Goal: Connect with others: Connect with others

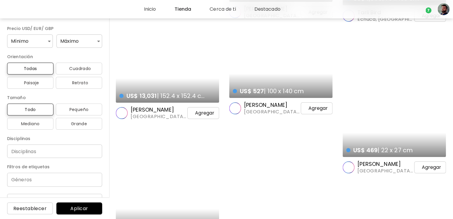
scroll to position [1026, 0]
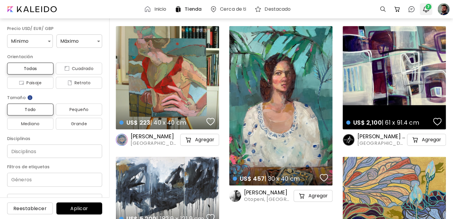
click at [430, 7] on span "7" at bounding box center [429, 7] width 6 height 6
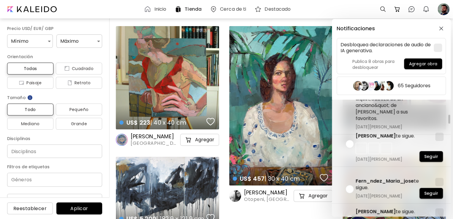
scroll to position [386, 0]
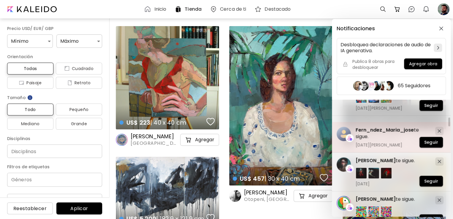
click at [385, 129] on span "Fern_ndez_Maria_jose" at bounding box center [385, 130] width 58 height 7
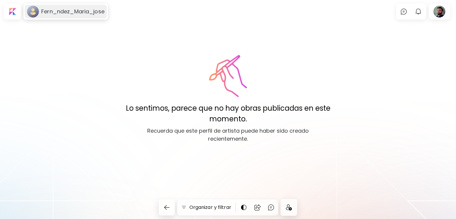
click at [59, 7] on div "Fern_ndez_Maria_jose" at bounding box center [66, 12] width 82 height 14
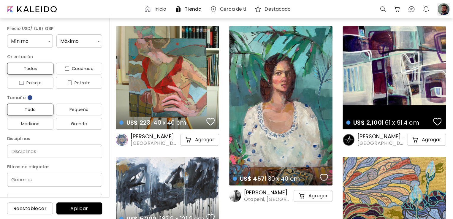
click at [443, 10] on div at bounding box center [443, 9] width 13 height 13
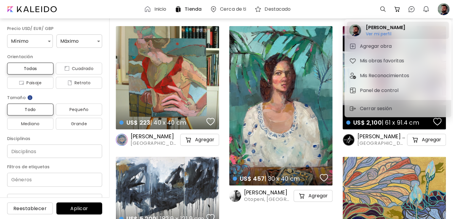
click at [380, 31] on h6 "Ver mi perfil" at bounding box center [385, 33] width 39 height 5
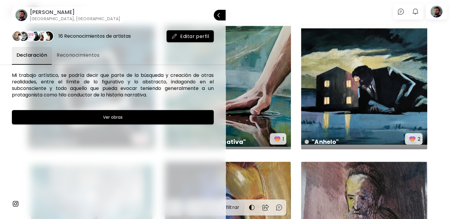
click at [76, 55] on span "Reconocimientos" at bounding box center [78, 55] width 43 height 7
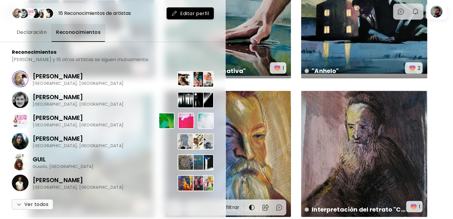
scroll to position [71, 0]
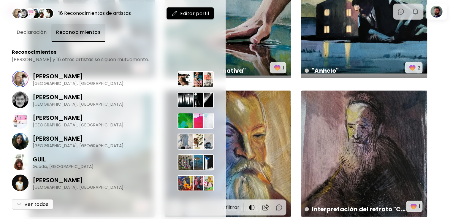
click at [298, 84] on div at bounding box center [226, 109] width 453 height 219
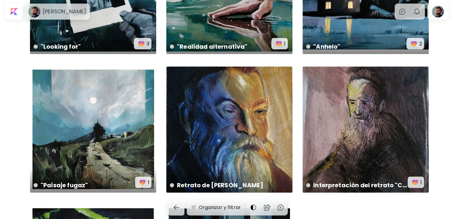
scroll to position [0, 0]
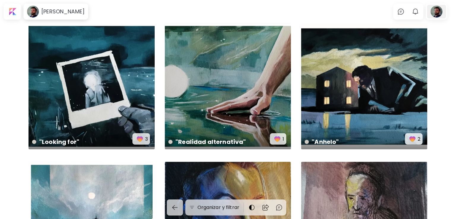
click at [433, 11] on div at bounding box center [436, 12] width 19 height 14
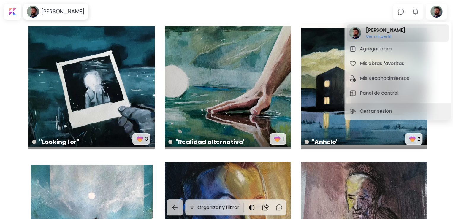
click at [378, 34] on h6 "Ver mi perfil" at bounding box center [385, 36] width 39 height 5
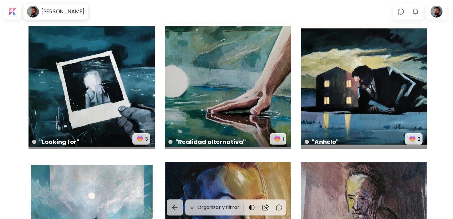
click at [78, 12] on body "[PERSON_NAME] 0 0 Organizar y filtrar "Paisaje fugaz" 30 x 30 cm 1 Retrato de […" at bounding box center [226, 109] width 453 height 219
click at [68, 12] on h6 "[PERSON_NAME]" at bounding box center [62, 11] width 43 height 7
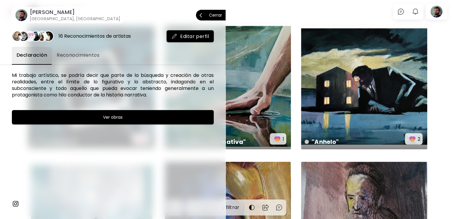
click at [210, 15] on p "Cerrar" at bounding box center [215, 15] width 13 height 4
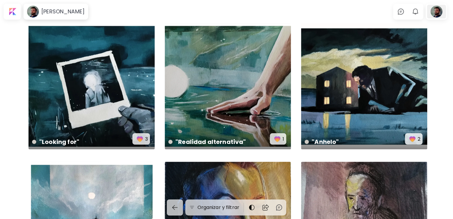
click at [431, 13] on div at bounding box center [436, 12] width 19 height 14
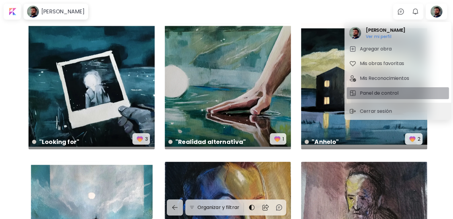
click at [369, 90] on h5 "Panel de control" at bounding box center [380, 93] width 40 height 7
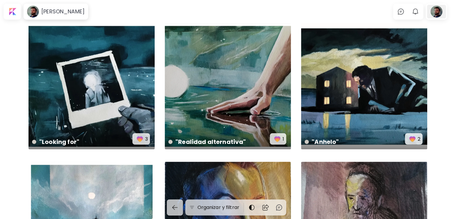
click at [444, 15] on div at bounding box center [436, 12] width 19 height 14
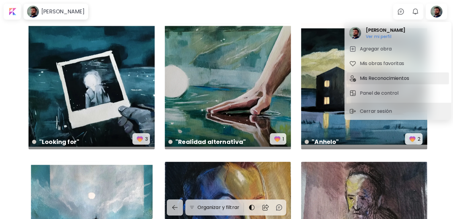
click at [380, 77] on h5 "Mis Reconocimientos" at bounding box center [385, 78] width 51 height 7
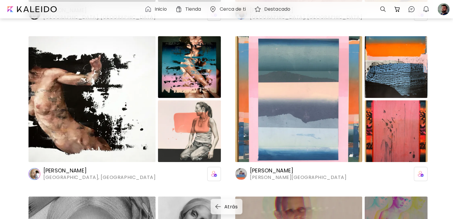
scroll to position [1341, 0]
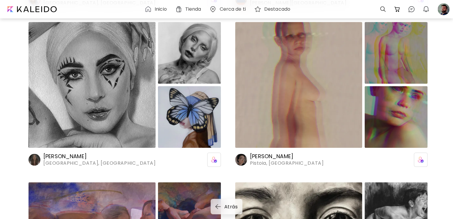
click at [229, 12] on h6 "Cerca de ti" at bounding box center [232, 9] width 26 height 5
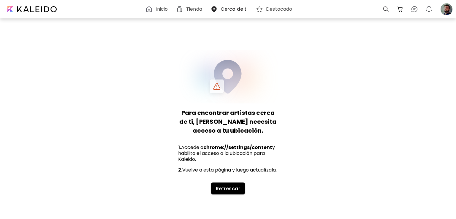
click at [186, 7] on div "Tienda" at bounding box center [190, 9] width 29 height 7
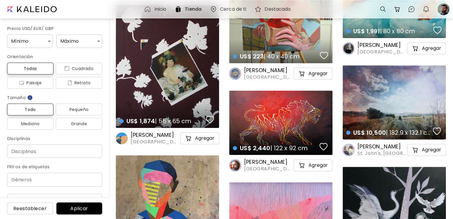
scroll to position [241, 0]
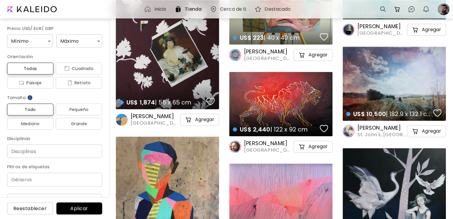
click at [155, 8] on h6 "Inicio" at bounding box center [160, 9] width 12 height 5
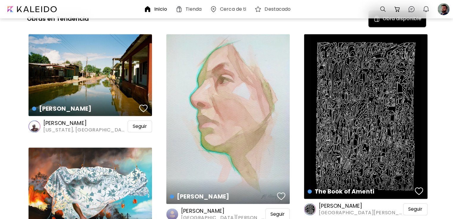
scroll to position [327, 0]
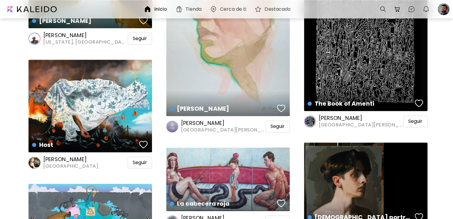
click at [192, 120] on h6 "Matt Murphy" at bounding box center [222, 123] width 83 height 7
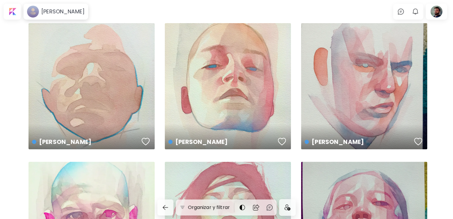
click at [290, 208] on img at bounding box center [287, 208] width 6 height 6
click at [244, 206] on img at bounding box center [242, 207] width 7 height 7
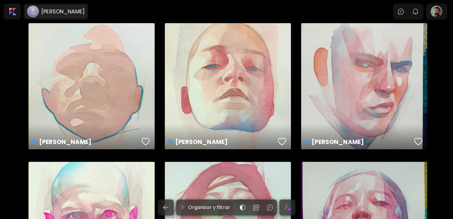
click at [58, 14] on h6 "Matt Murphy" at bounding box center [62, 11] width 43 height 7
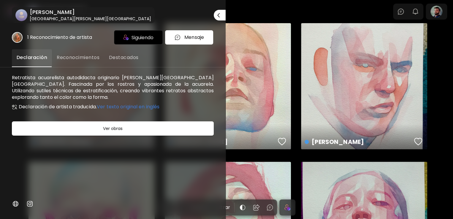
click at [68, 56] on span "Reconocimientos" at bounding box center [78, 57] width 43 height 7
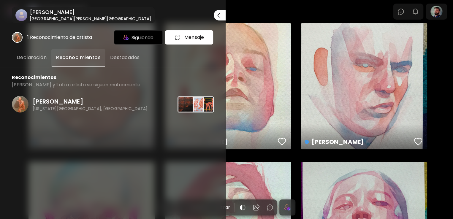
click at [132, 60] on span "Destacados" at bounding box center [125, 57] width 30 height 7
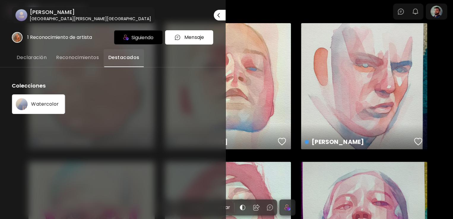
click at [252, 106] on div at bounding box center [226, 109] width 453 height 219
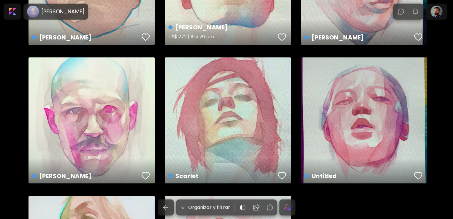
scroll to position [140, 0]
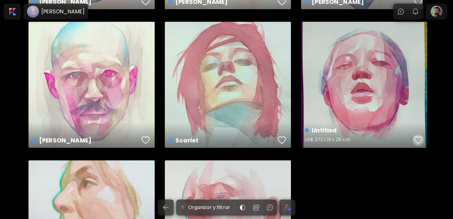
click at [413, 137] on button "button" at bounding box center [418, 140] width 11 height 12
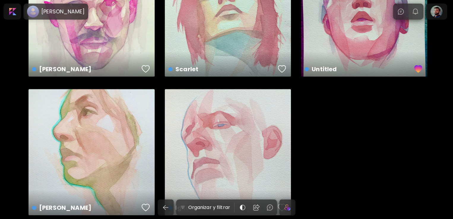
scroll to position [240, 0]
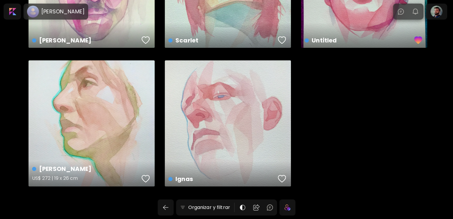
click at [146, 175] on img "button" at bounding box center [146, 178] width 8 height 9
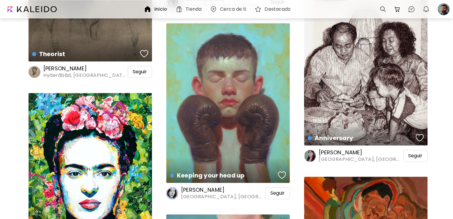
scroll to position [1496, 0]
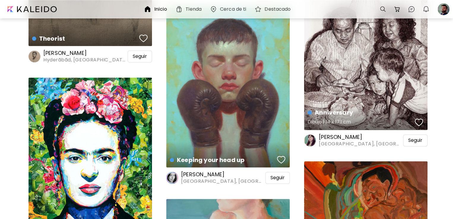
click at [416, 122] on div "button" at bounding box center [419, 122] width 8 height 9
click at [414, 139] on span "Seguir" at bounding box center [415, 140] width 14 height 6
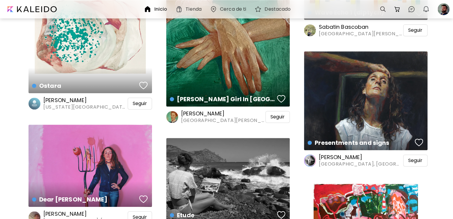
scroll to position [6941, 0]
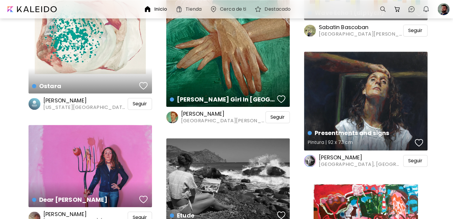
click at [350, 98] on div "Presentments and signs Pintura | 92 x 73 cm" at bounding box center [366, 101] width 124 height 99
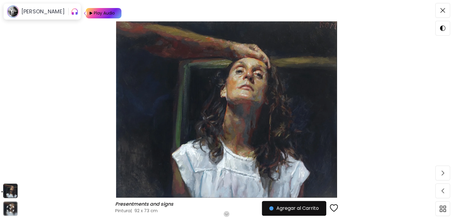
click at [260, 79] on img at bounding box center [226, 109] width 403 height 176
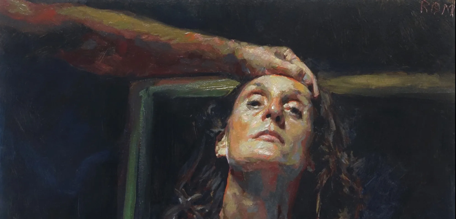
click at [263, 86] on img at bounding box center [228, 182] width 456 height 364
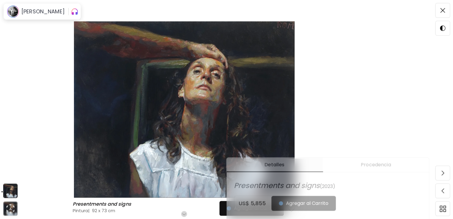
scroll to position [101, 0]
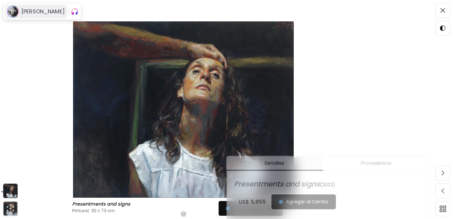
click at [34, 11] on h6 "Rafel Bestard" at bounding box center [42, 11] width 43 height 7
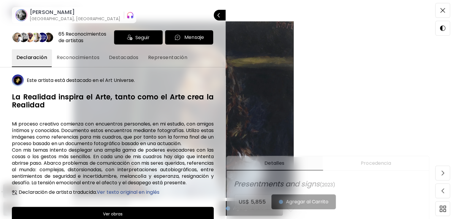
click at [33, 13] on h6 "Rafel Bestard" at bounding box center [75, 12] width 91 height 7
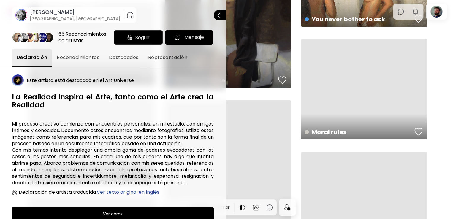
scroll to position [1030, 0]
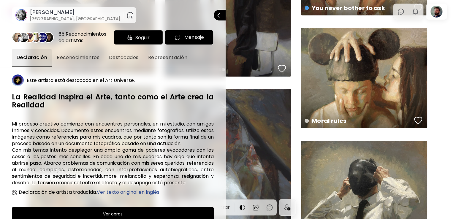
click at [130, 37] on div "Seguir" at bounding box center [138, 37] width 49 height 14
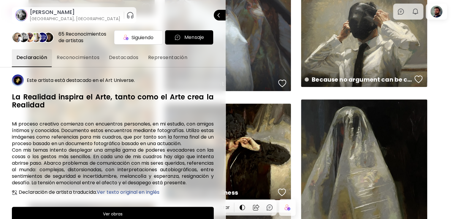
scroll to position [1188, 0]
